Goal: Book appointment/travel/reservation

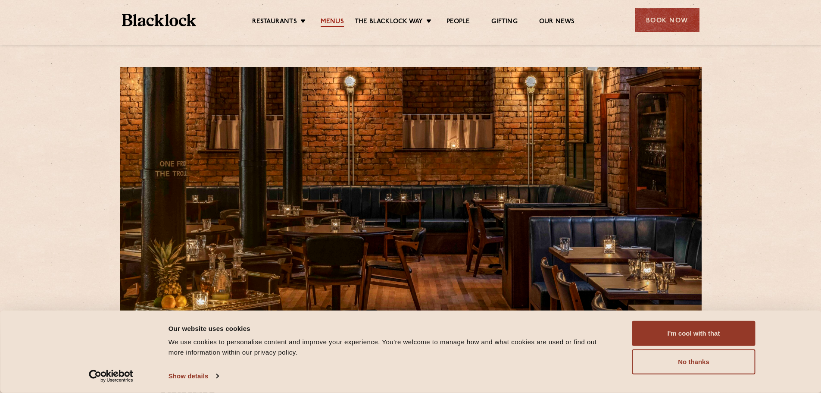
click at [332, 18] on link "Menus" at bounding box center [332, 22] width 23 height 9
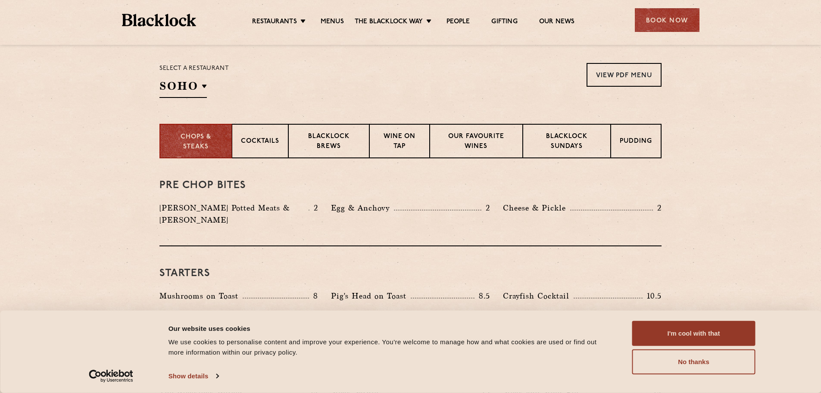
scroll to position [302, 0]
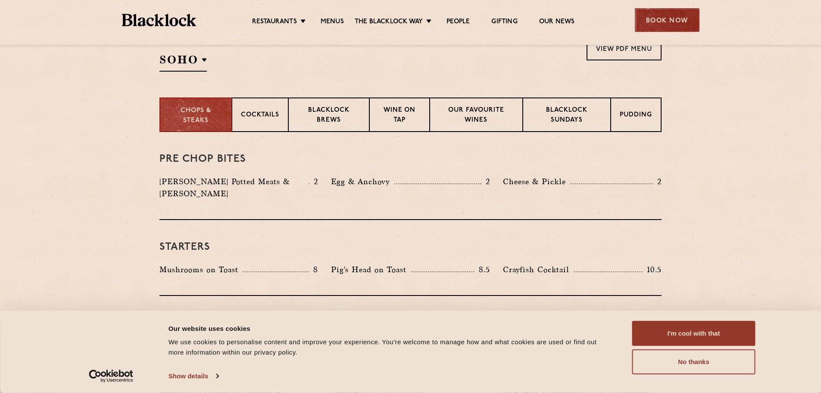
click at [654, 19] on div "Book Now" at bounding box center [667, 20] width 65 height 24
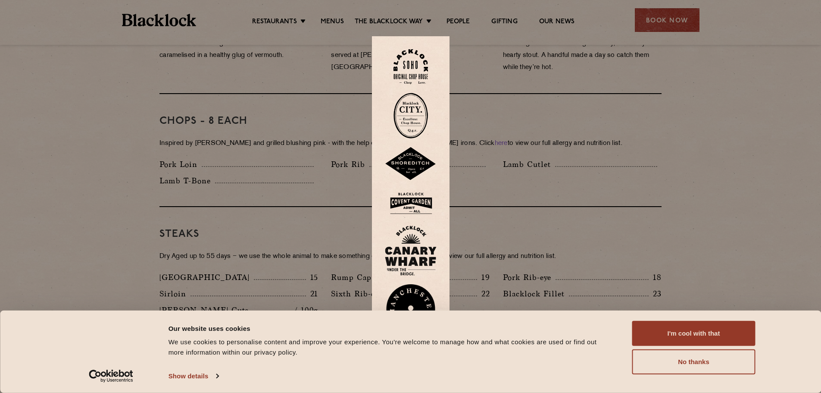
scroll to position [647, 0]
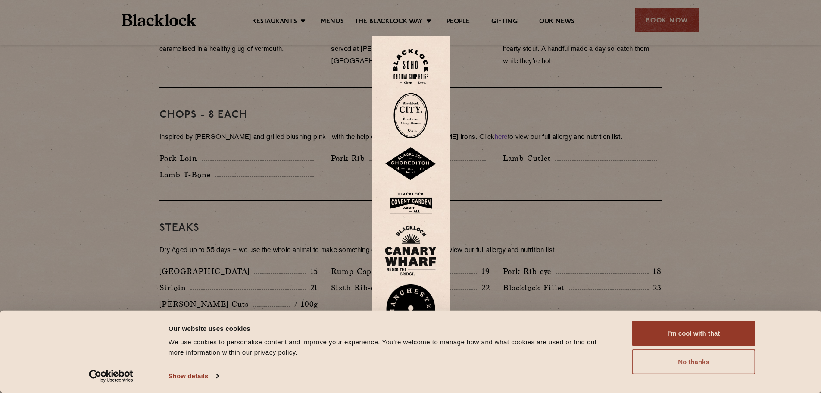
click at [676, 362] on button "No thanks" at bounding box center [694, 361] width 123 height 25
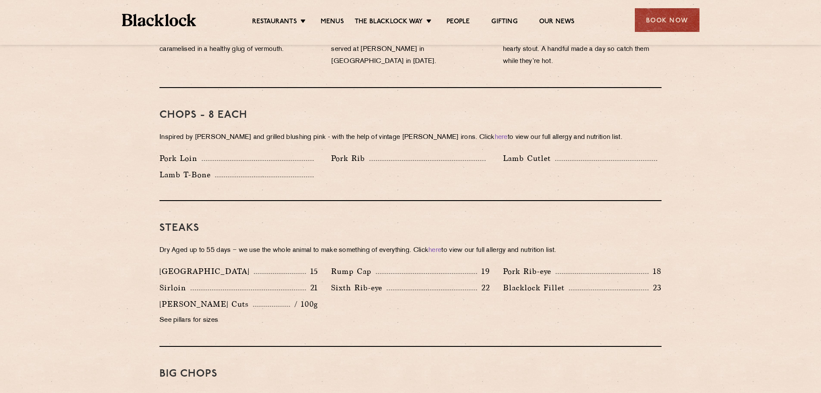
click at [657, 8] on div "Restaurants [GEOGRAPHIC_DATA] [GEOGRAPHIC_DATA] [GEOGRAPHIC_DATA] [GEOGRAPHIC_D…" at bounding box center [411, 19] width 604 height 38
click at [658, 8] on div "Restaurants [GEOGRAPHIC_DATA] [GEOGRAPHIC_DATA] [GEOGRAPHIC_DATA] [GEOGRAPHIC_D…" at bounding box center [411, 19] width 604 height 38
click at [659, 19] on div "Book Now" at bounding box center [667, 20] width 65 height 24
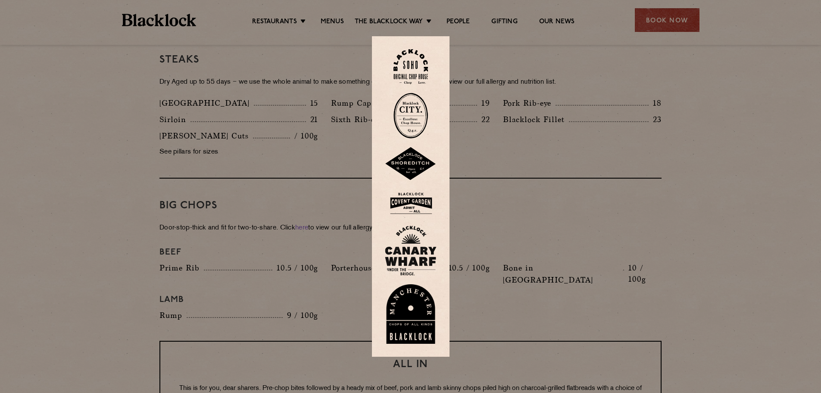
scroll to position [819, 0]
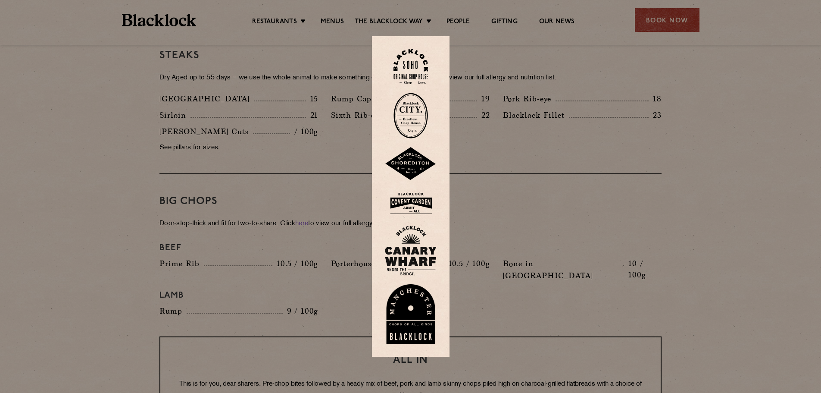
click at [426, 321] on img at bounding box center [411, 314] width 52 height 60
